Goal: Submit feedback/report problem

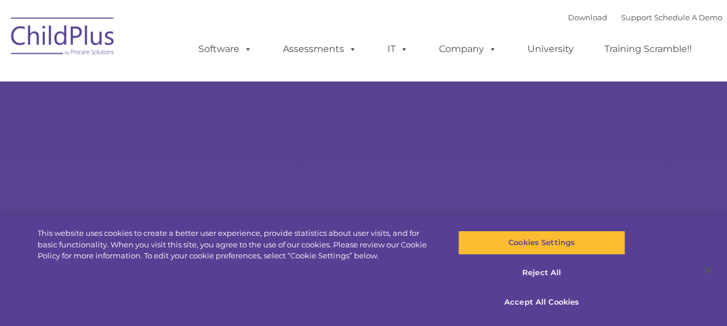
select select "MEDIUM"
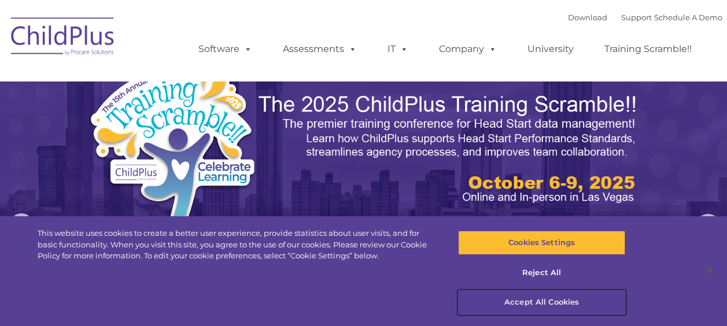
click at [534, 301] on button "Accept All Cookies" at bounding box center [541, 302] width 167 height 24
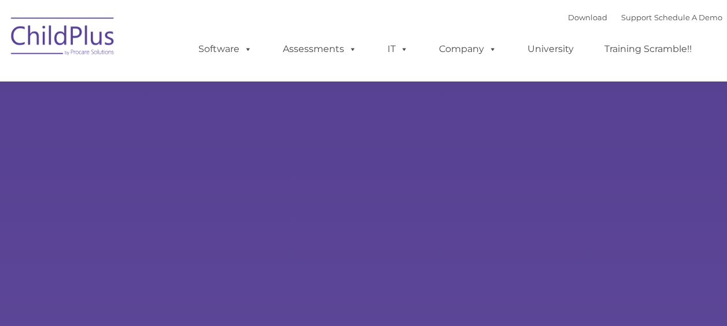
select select "MEDIUM"
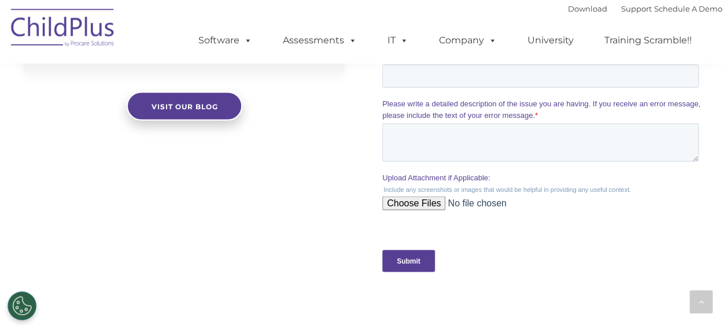
scroll to position [1226, 0]
